Goal: Task Accomplishment & Management: Complete application form

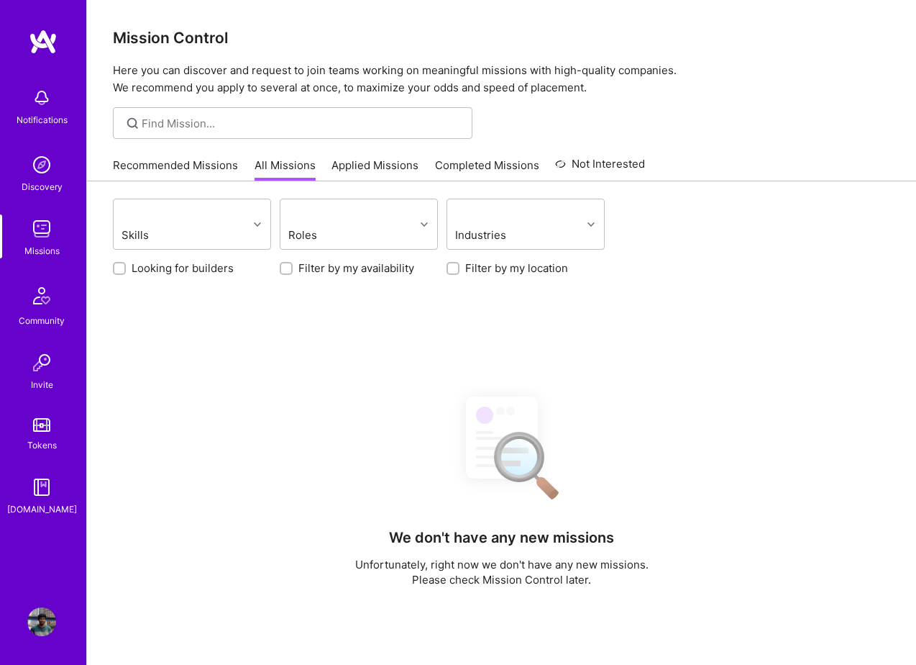
scroll to position [268, 0]
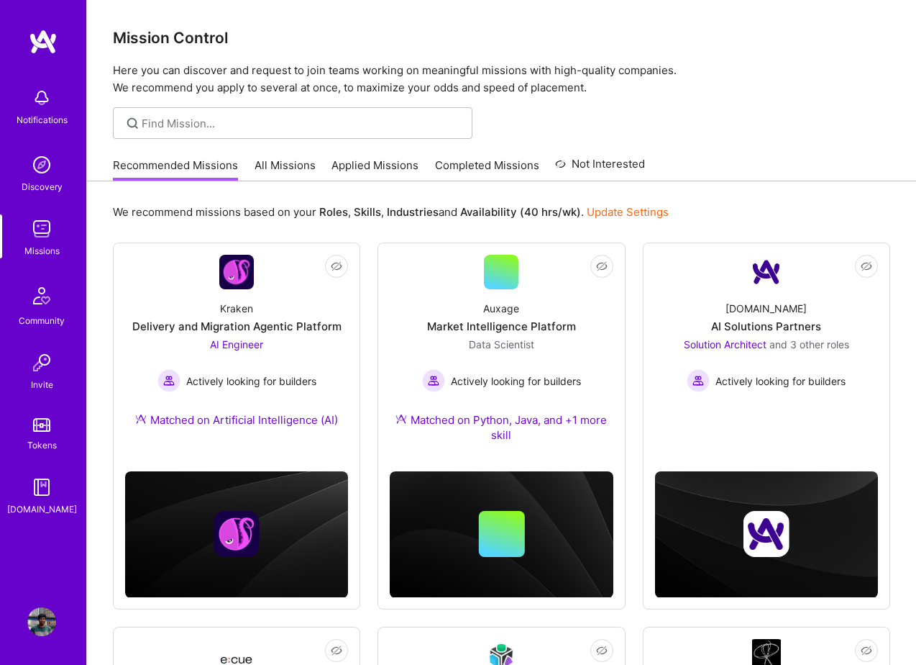
click at [383, 169] on link "Applied Missions" at bounding box center [375, 170] width 87 height 24
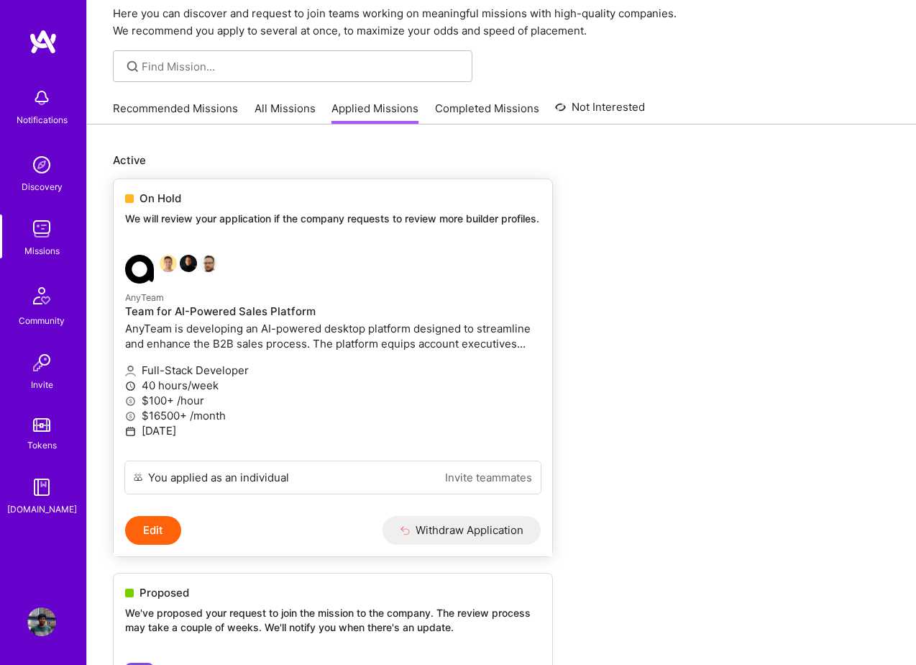
scroll to position [61, 0]
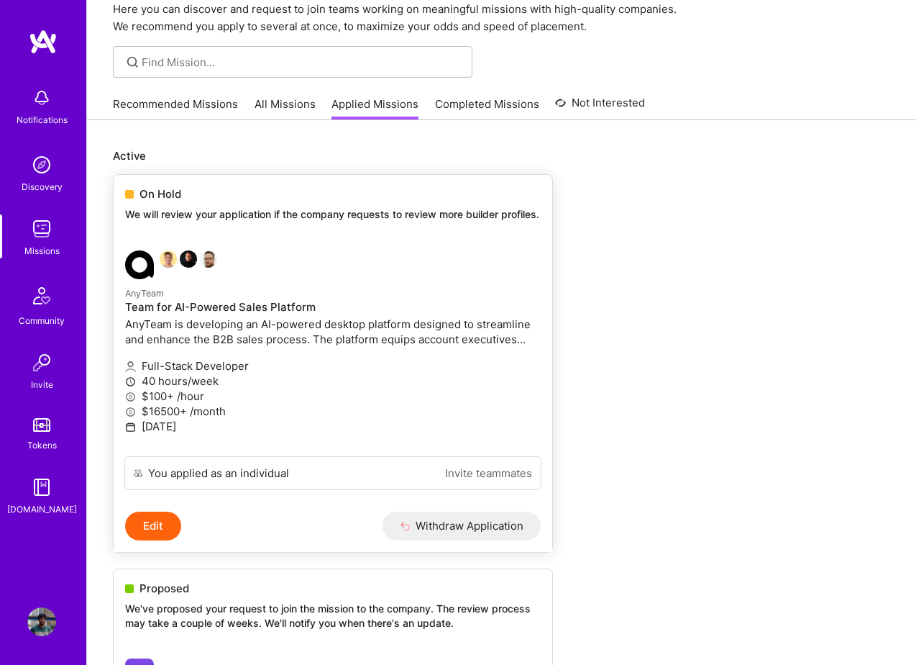
click at [326, 388] on p "40 hours/week" at bounding box center [333, 380] width 416 height 15
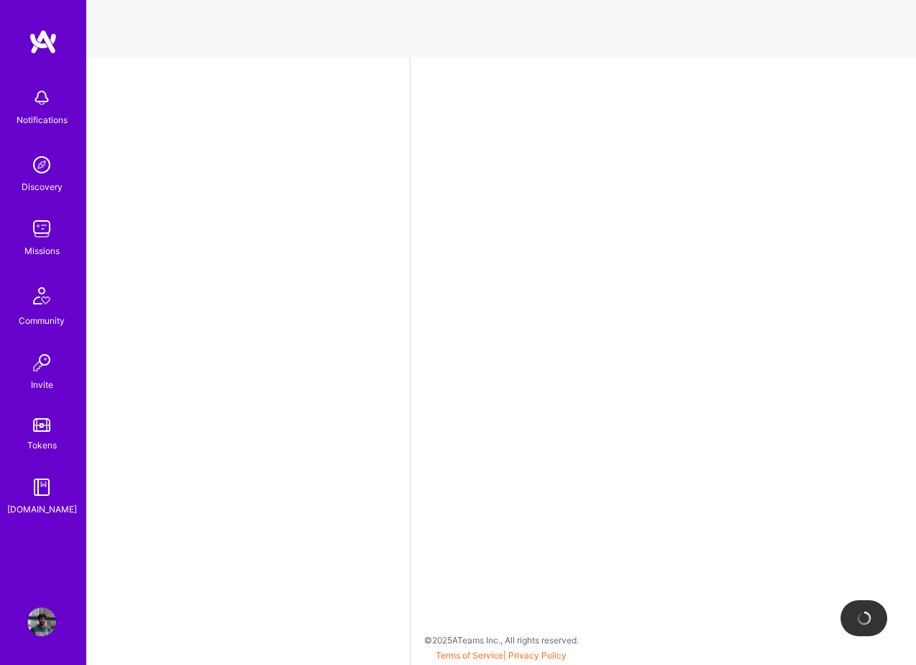
select select "GB"
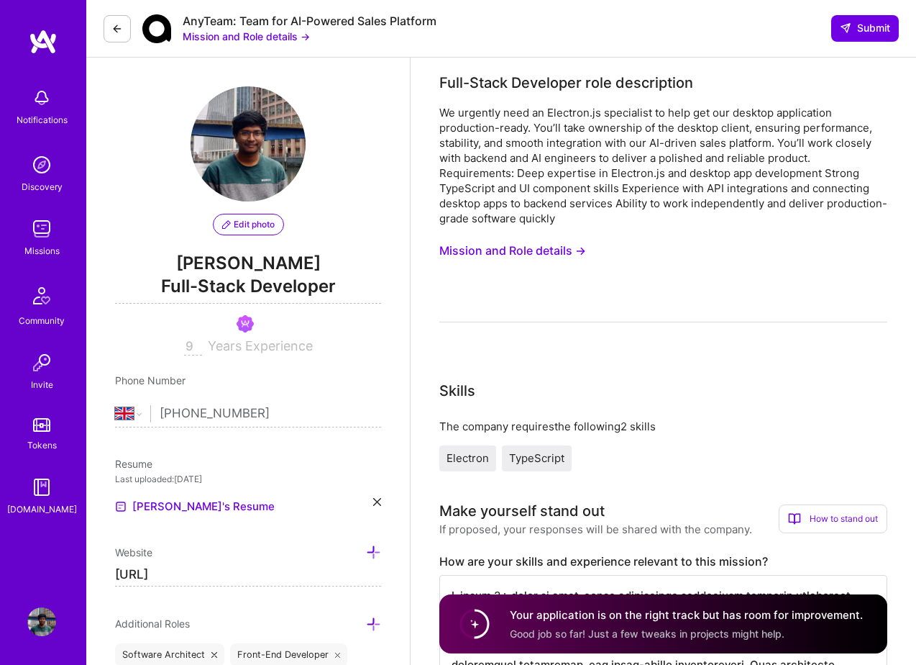
click at [114, 23] on icon at bounding box center [117, 29] width 12 height 12
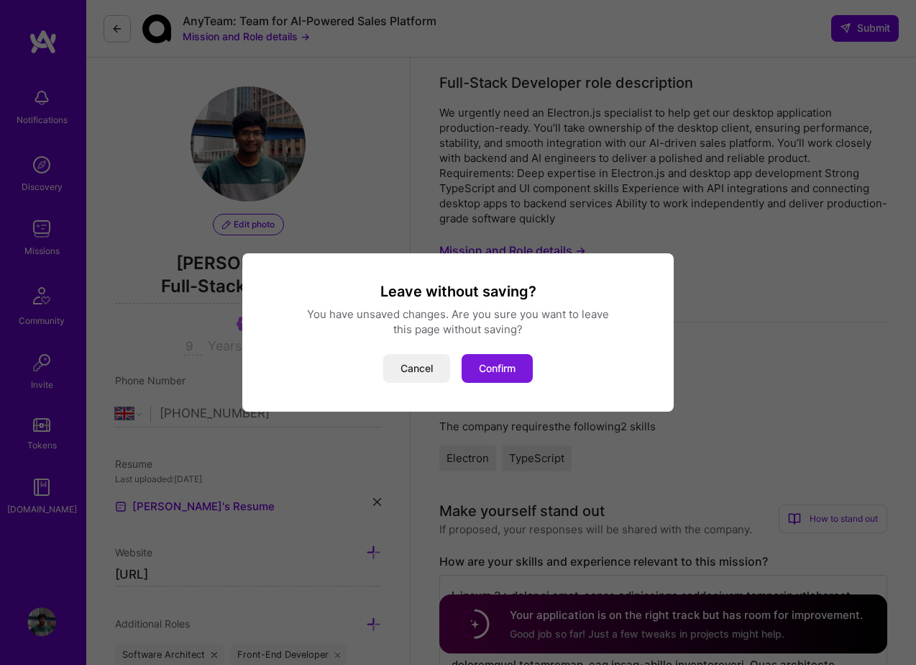
click at [493, 365] on button "Confirm" at bounding box center [497, 368] width 71 height 29
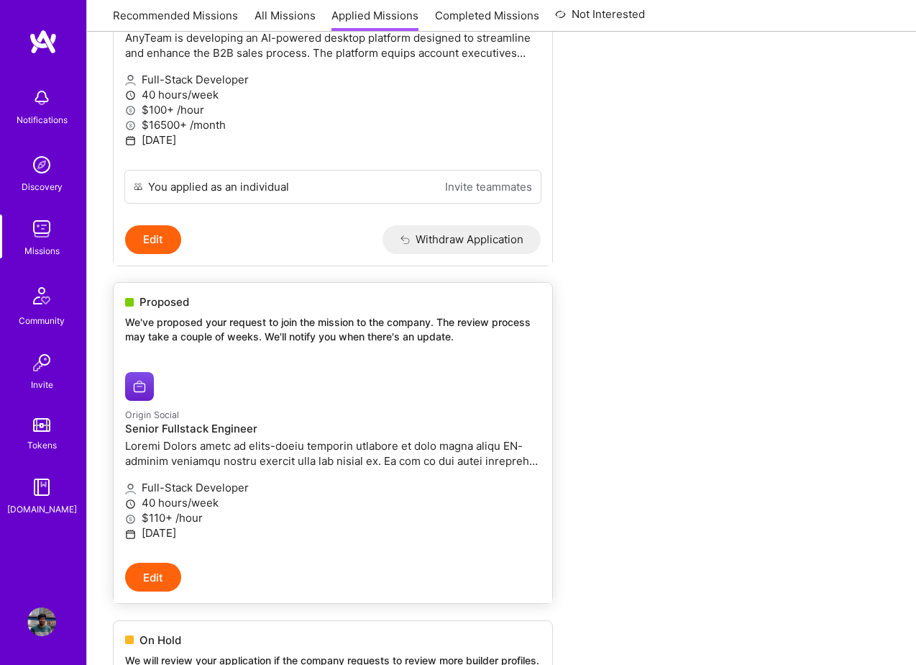
scroll to position [348, 0]
